Goal: Navigation & Orientation: Find specific page/section

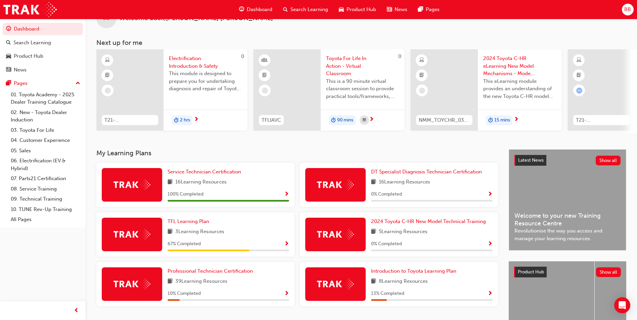
scroll to position [34, 0]
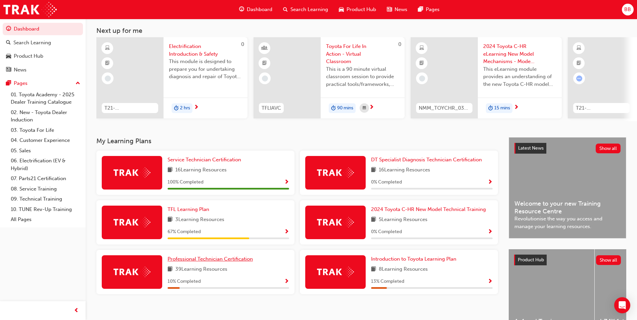
click at [211, 260] on span "Professional Technician Certification" at bounding box center [209, 259] width 85 height 6
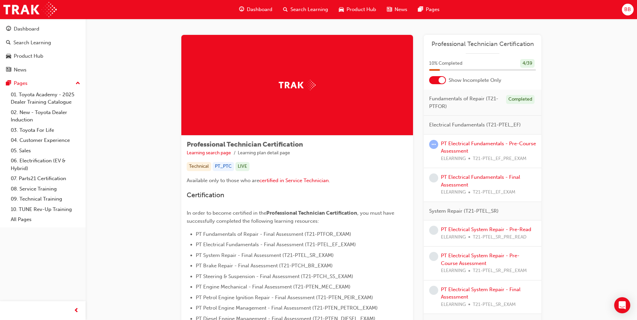
click at [484, 99] on span "Fundamentals of Repair (T21-PTFOR)" at bounding box center [464, 102] width 71 height 15
click at [463, 108] on span "Fundamentals of Repair (T21-PTFOR)" at bounding box center [464, 102] width 71 height 15
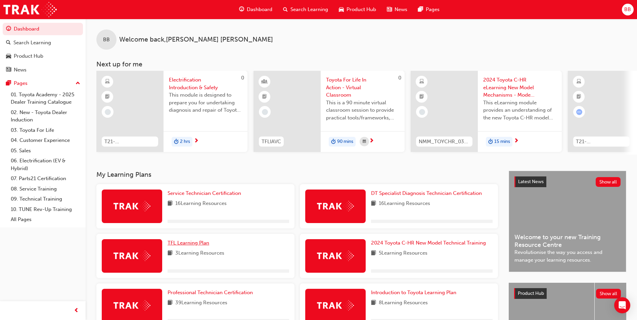
click at [194, 246] on span "TFL Learning Plan" at bounding box center [188, 243] width 42 height 6
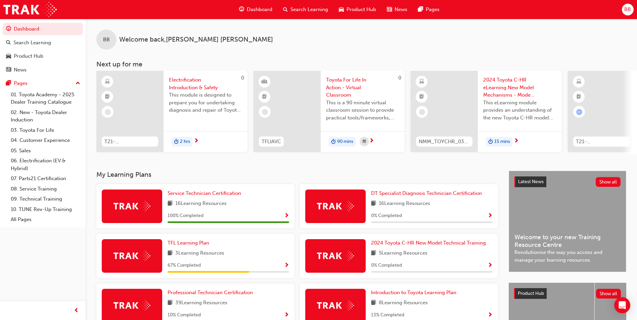
click at [619, 7] on div "Dashboard Search Learning Product Hub News Pages BB" at bounding box center [318, 9] width 637 height 19
drag, startPoint x: 634, startPoint y: 12, endPoint x: 625, endPoint y: 6, distance: 10.9
click at [632, 10] on div "Dashboard Search Learning Product Hub News Pages BB" at bounding box center [318, 9] width 637 height 19
click at [622, 4] on button "BB" at bounding box center [628, 10] width 12 height 12
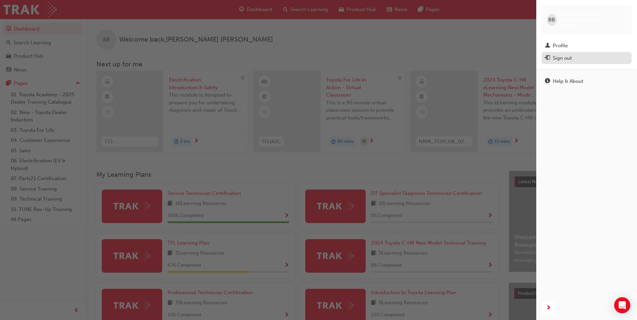
click at [570, 54] on div "Sign out" at bounding box center [561, 58] width 19 height 8
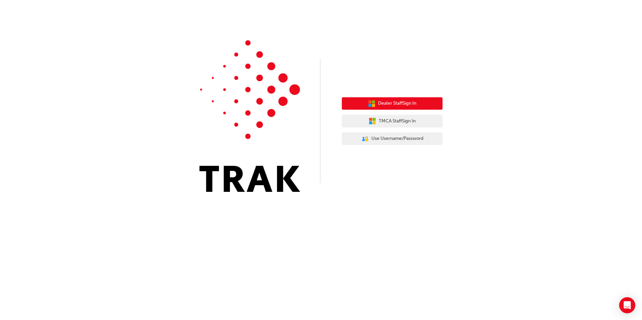
click at [413, 105] on span "Dealer Staff Sign In" at bounding box center [397, 104] width 38 height 8
